Goal: Transaction & Acquisition: Purchase product/service

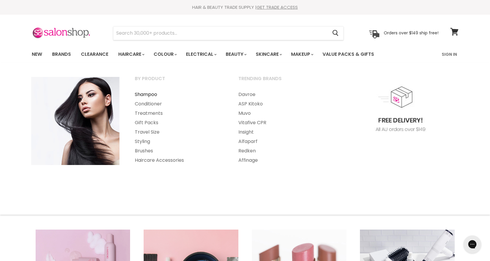
click at [150, 94] on link "Shampoo" at bounding box center [178, 94] width 102 height 9
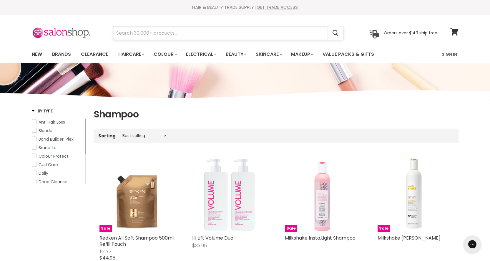
click at [130, 34] on input "Search" at bounding box center [220, 33] width 214 height 14
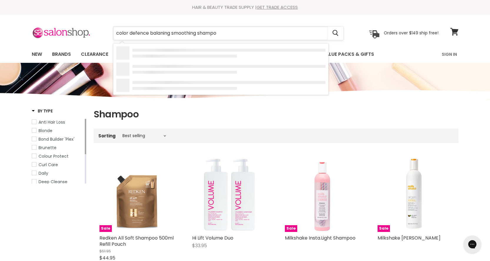
type input "color defence balaning smoothing shampoo"
